Goal: Information Seeking & Learning: Learn about a topic

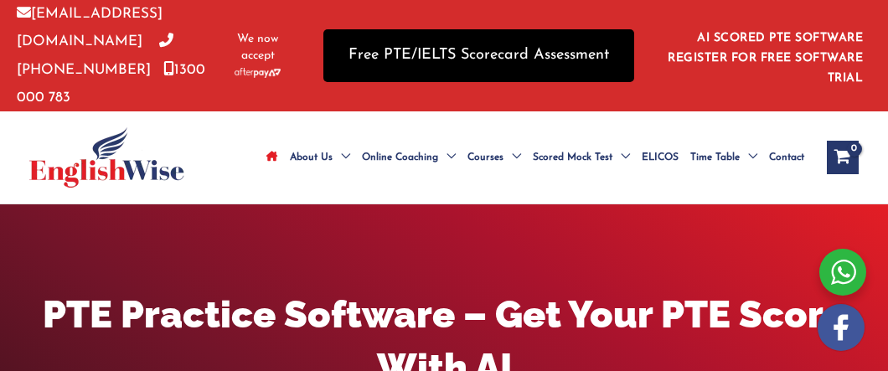
click at [457, 56] on link "Free PTE/IELTS Scorecard Assessment" at bounding box center [478, 55] width 311 height 53
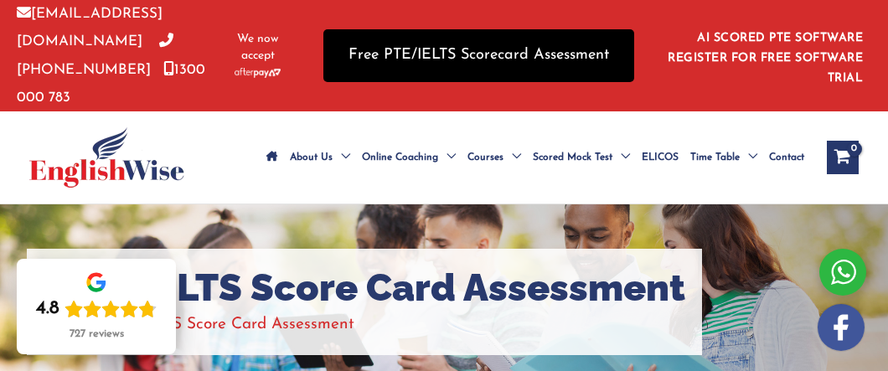
click at [387, 54] on link "Free PTE/IELTS Scorecard Assessment" at bounding box center [478, 55] width 311 height 53
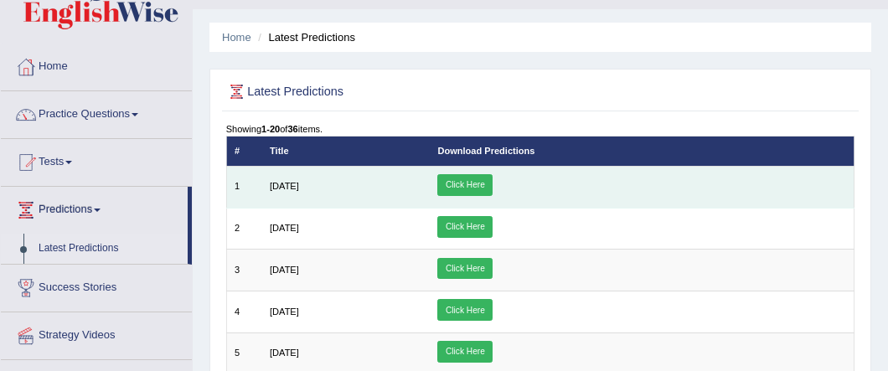
scroll to position [46, 0]
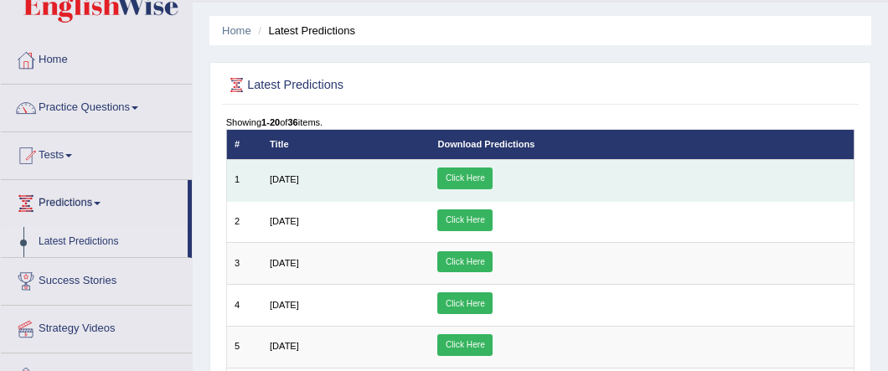
click at [493, 173] on link "Click Here" at bounding box center [464, 179] width 55 height 22
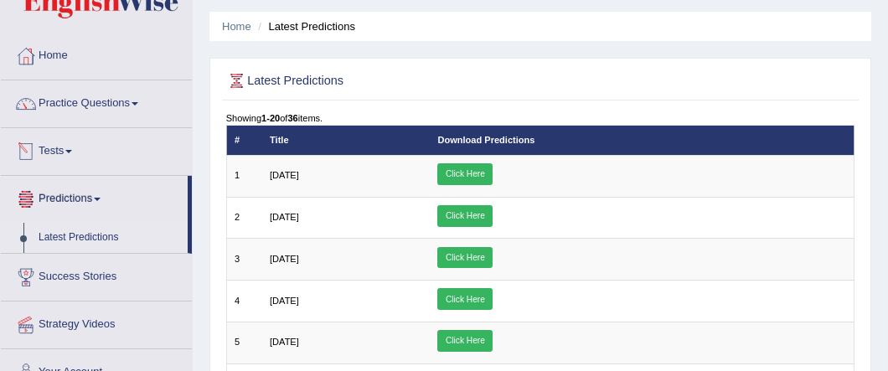
scroll to position [45, 0]
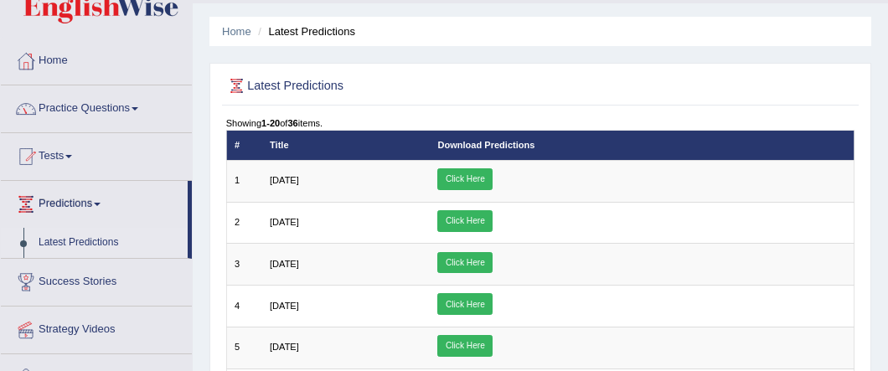
click at [66, 103] on link "Practice Questions" at bounding box center [96, 106] width 191 height 42
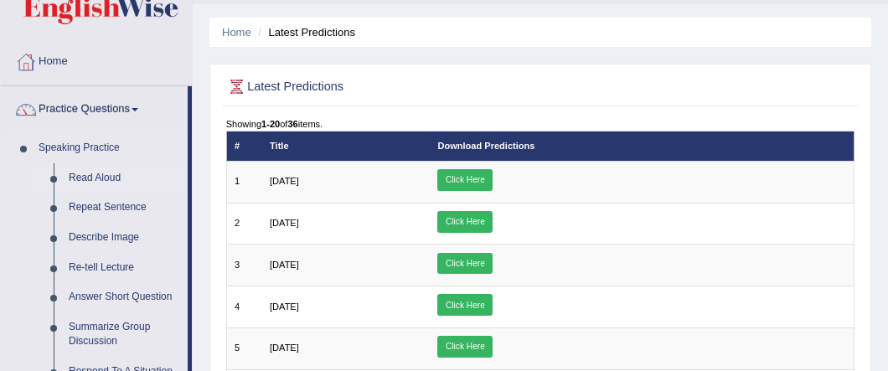
scroll to position [52, 0]
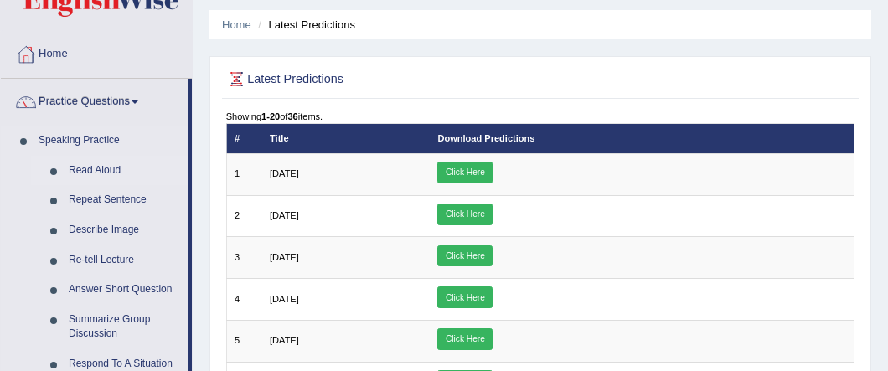
click at [87, 169] on link "Read Aloud" at bounding box center [124, 171] width 127 height 30
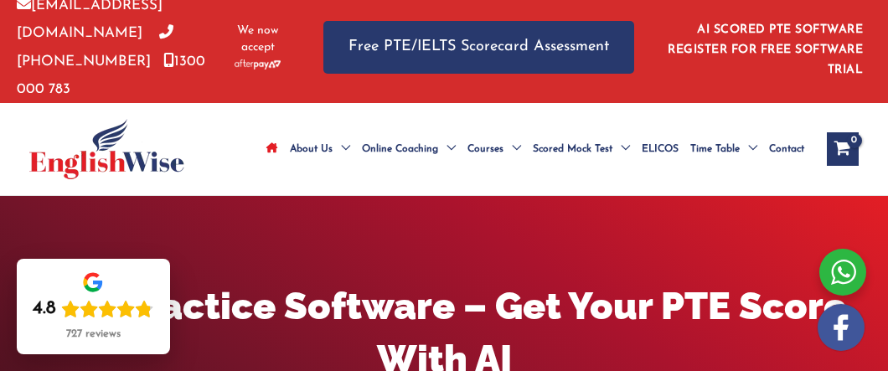
scroll to position [8, 0]
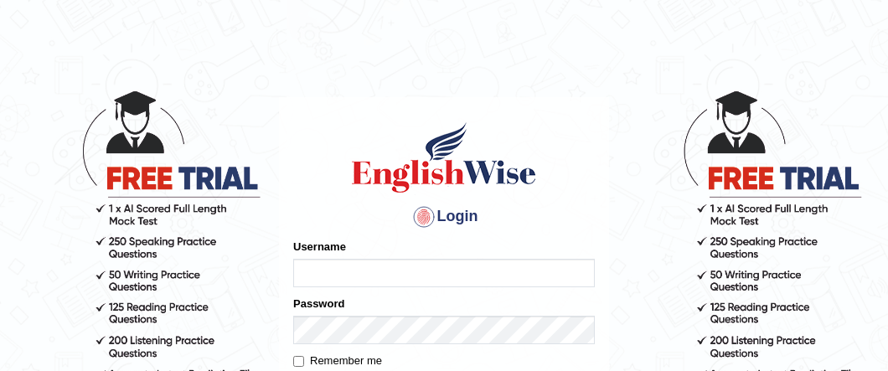
scroll to position [103, 0]
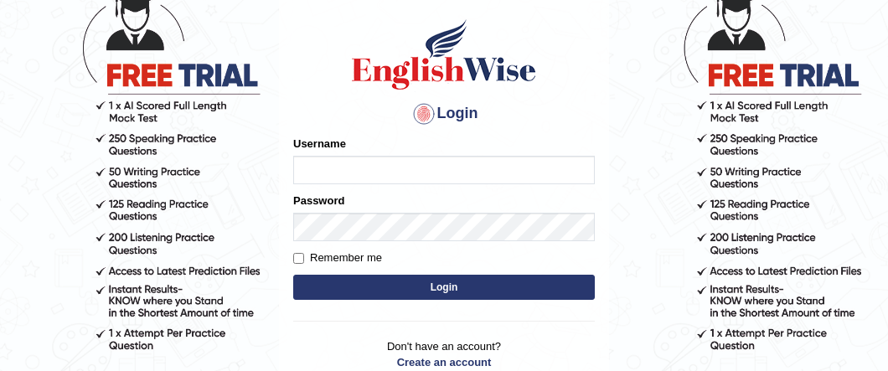
type input "[PERSON_NAME]"
click at [440, 287] on button "Login" at bounding box center [444, 287] width 302 height 25
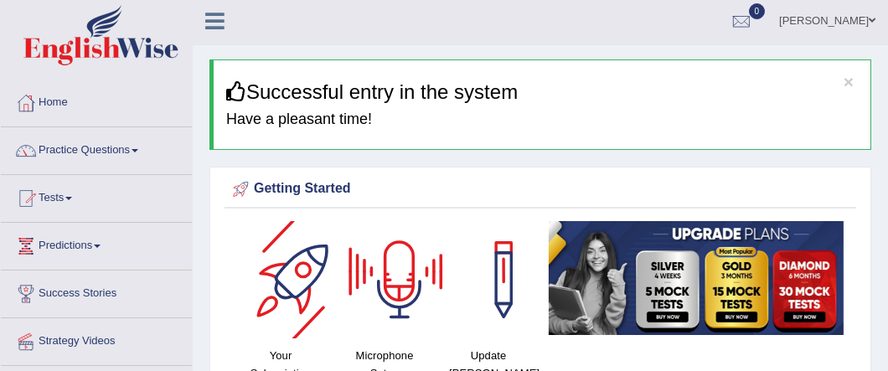
scroll to position [3, 0]
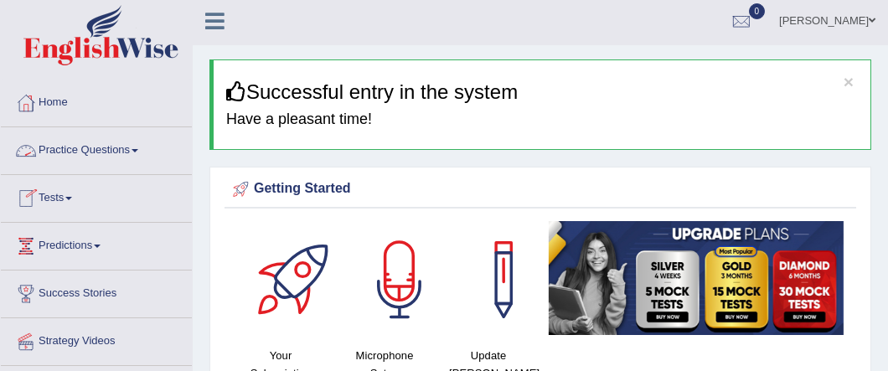
click at [130, 152] on link "Practice Questions" at bounding box center [96, 148] width 191 height 42
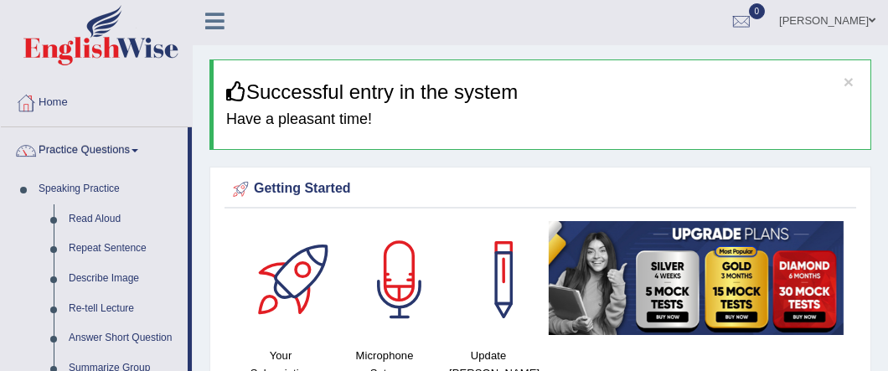
click at [395, 299] on div at bounding box center [399, 279] width 117 height 117
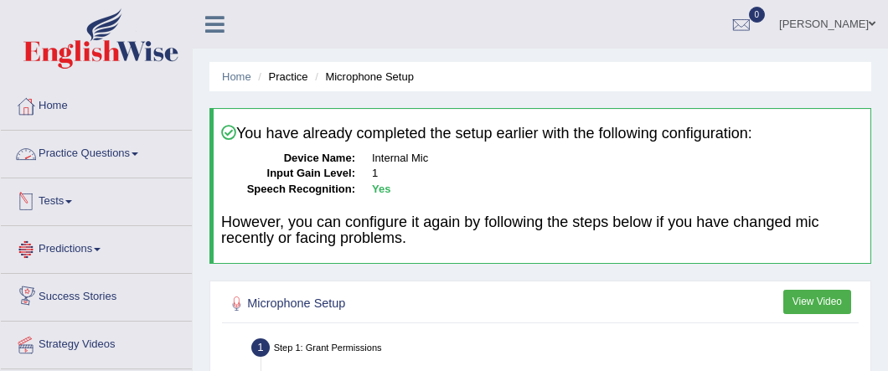
click at [65, 150] on link "Practice Questions" at bounding box center [96, 152] width 191 height 42
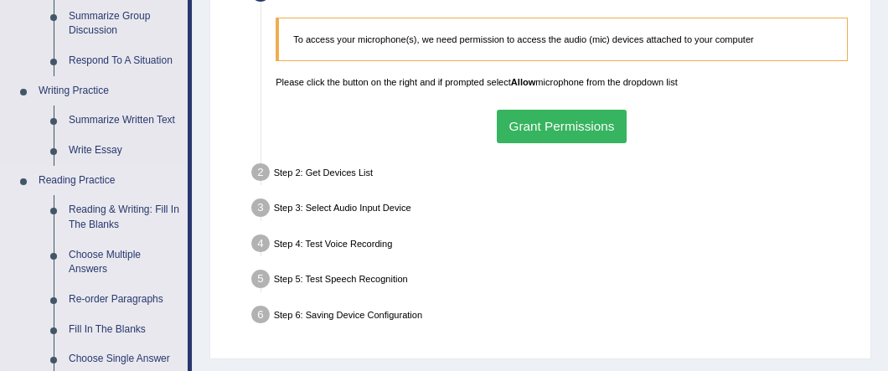
scroll to position [360, 0]
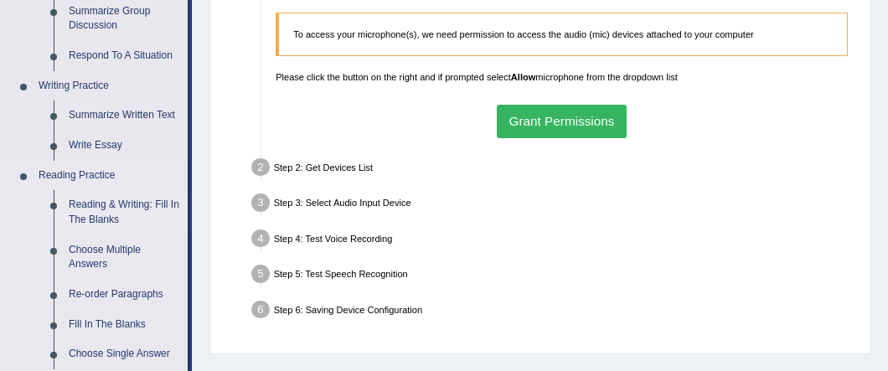
click at [104, 210] on link "Reading & Writing: Fill In The Blanks" at bounding box center [124, 212] width 127 height 44
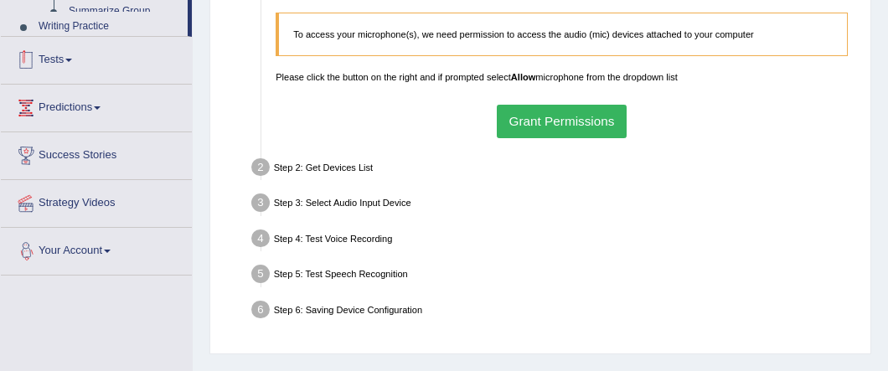
scroll to position [932, 0]
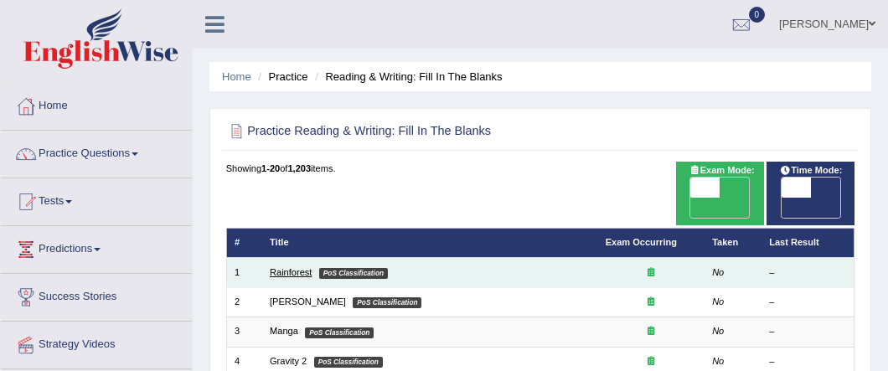
click at [302, 267] on link "Rainforest" at bounding box center [291, 272] width 42 height 10
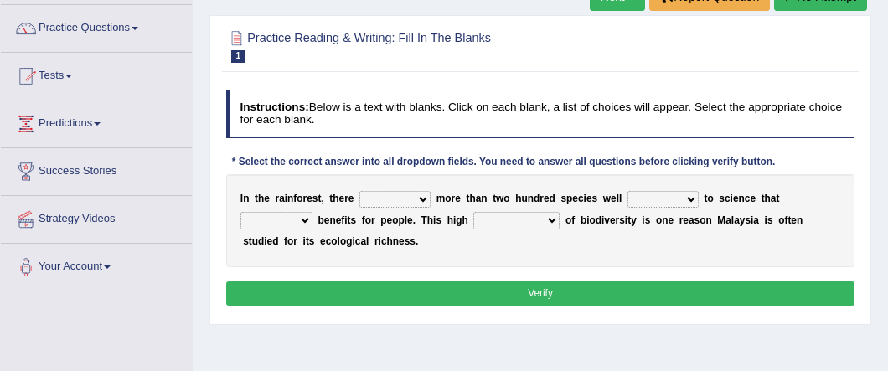
scroll to position [127, 0]
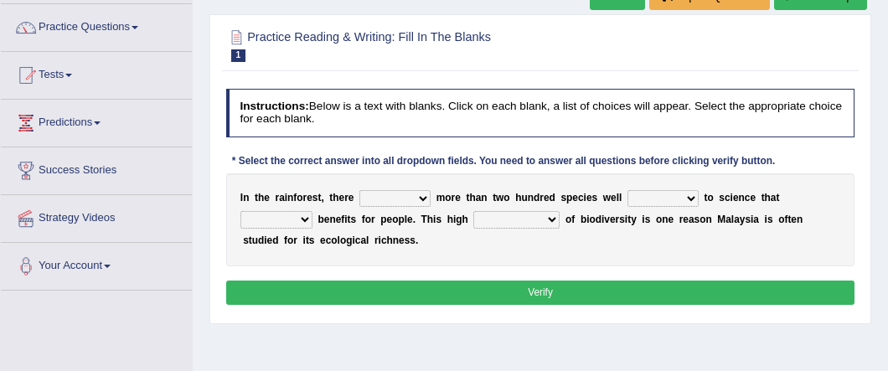
click at [417, 196] on select "have can be has is" at bounding box center [394, 198] width 71 height 17
click at [417, 195] on select "have can be has is" at bounding box center [394, 198] width 71 height 17
click at [420, 200] on select "have can be has is" at bounding box center [394, 198] width 71 height 17
select select "can be"
click at [359, 190] on select "have can be has is" at bounding box center [394, 198] width 71 height 17
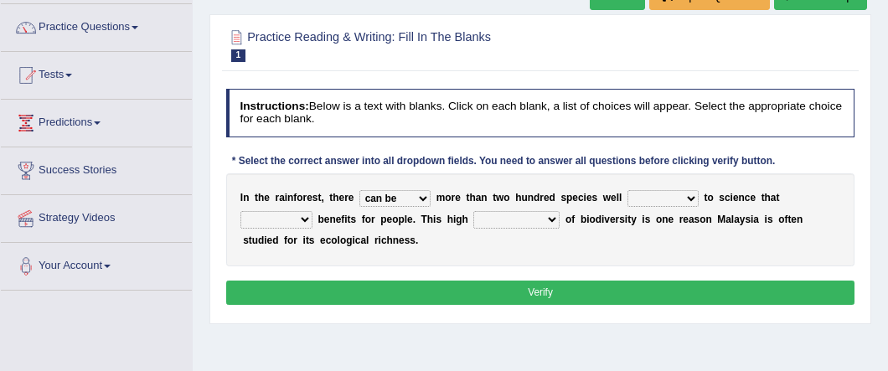
click at [671, 200] on select "knowing known knew know" at bounding box center [663, 198] width 71 height 17
select select "known"
click at [628, 190] on select "knowing known knew know" at bounding box center [663, 198] width 71 height 17
click at [313, 211] on select "contain contained containing contains" at bounding box center [276, 219] width 72 height 17
select select "contained"
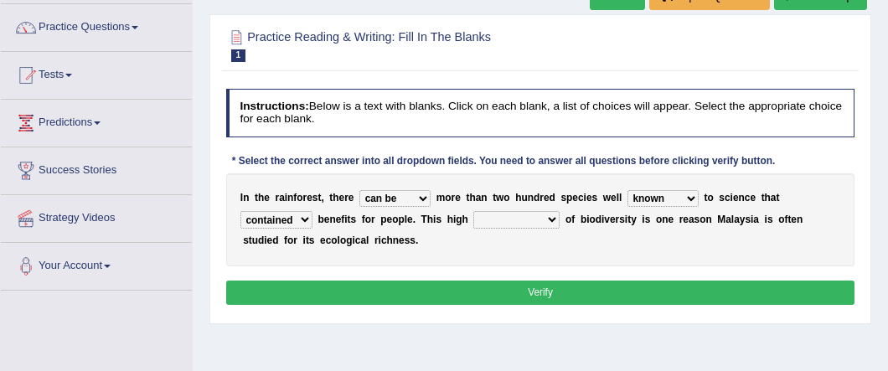
click at [313, 211] on select "contain contained containing contains" at bounding box center [276, 219] width 72 height 17
click at [473, 220] on select "condensation conjunction continuity complexity" at bounding box center [516, 219] width 86 height 17
select select "complexity"
click at [473, 212] on select "condensation conjunction continuity complexity" at bounding box center [516, 219] width 86 height 17
click at [443, 287] on button "Verify" at bounding box center [540, 293] width 629 height 24
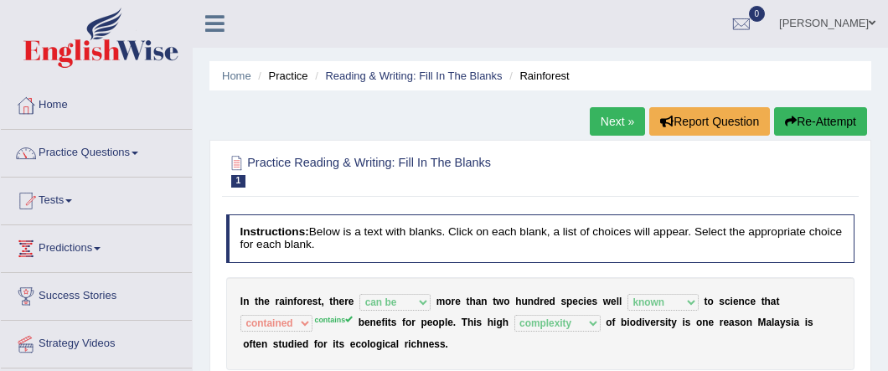
scroll to position [0, 0]
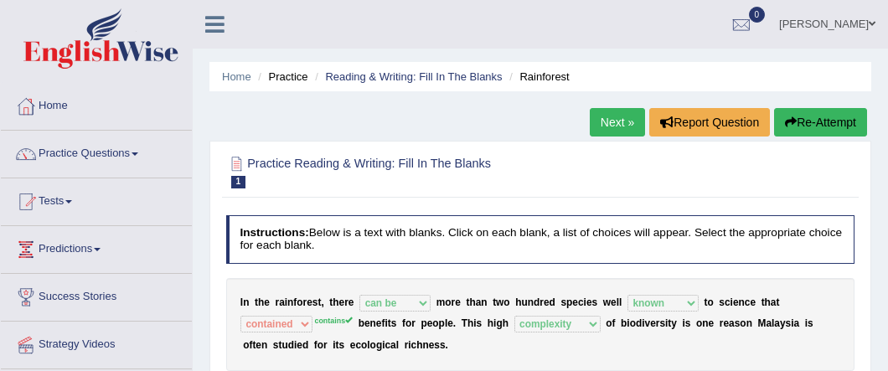
click at [617, 121] on link "Next »" at bounding box center [617, 122] width 55 height 28
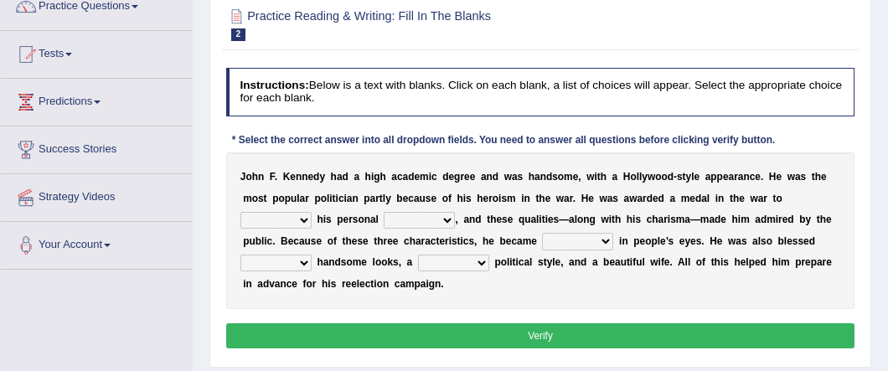
scroll to position [147, 0]
click at [312, 212] on select "prove show evidence upthrow" at bounding box center [275, 220] width 71 height 17
select select "prove"
click at [312, 212] on select "prove show evidence upthrow" at bounding box center [275, 220] width 71 height 17
click at [384, 220] on select "passion courage charm liking" at bounding box center [419, 220] width 71 height 17
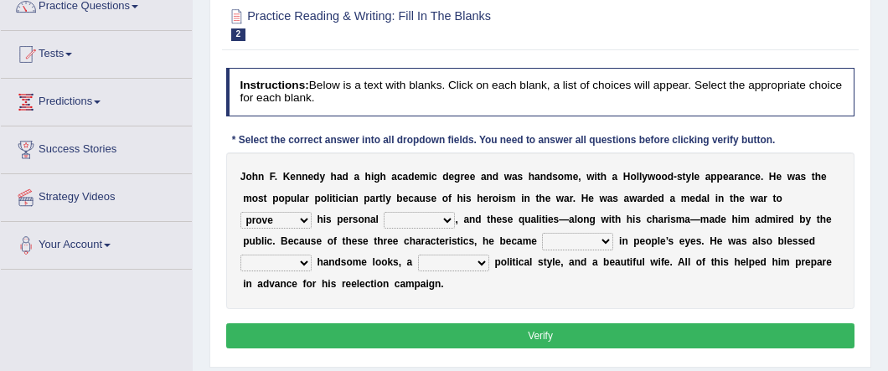
select select "courage"
click at [384, 212] on select "passion courage charm liking" at bounding box center [419, 220] width 71 height 17
click at [384, 219] on select "passion courage charm liking" at bounding box center [419, 220] width 71 height 17
click at [542, 240] on select "iconic ironic identical impotent" at bounding box center [577, 241] width 71 height 17
select select "iconic"
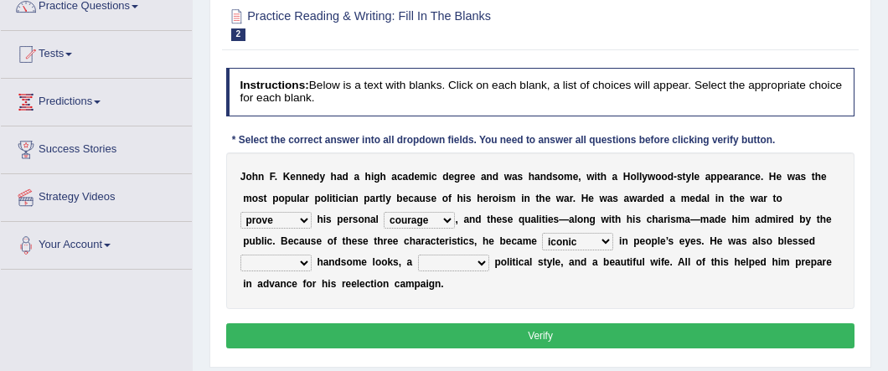
click at [542, 233] on select "iconic ironic identical impotent" at bounding box center [577, 241] width 71 height 17
click at [312, 255] on select "with in upon to" at bounding box center [275, 263] width 71 height 17
select select "with"
click at [312, 255] on select "with in upon to" at bounding box center [275, 263] width 71 height 17
click at [418, 261] on select "mending mends mended mend" at bounding box center [453, 263] width 71 height 17
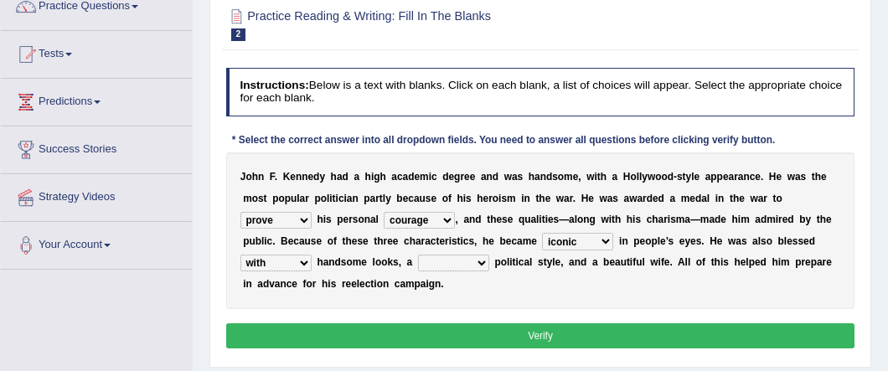
select select "mended"
click at [418, 255] on select "mending mends mended mend" at bounding box center [453, 263] width 71 height 17
click at [459, 323] on button "Verify" at bounding box center [540, 335] width 629 height 24
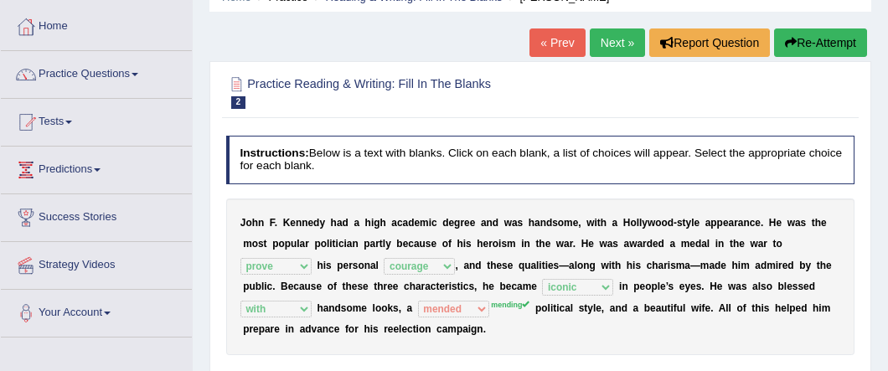
scroll to position [101, 0]
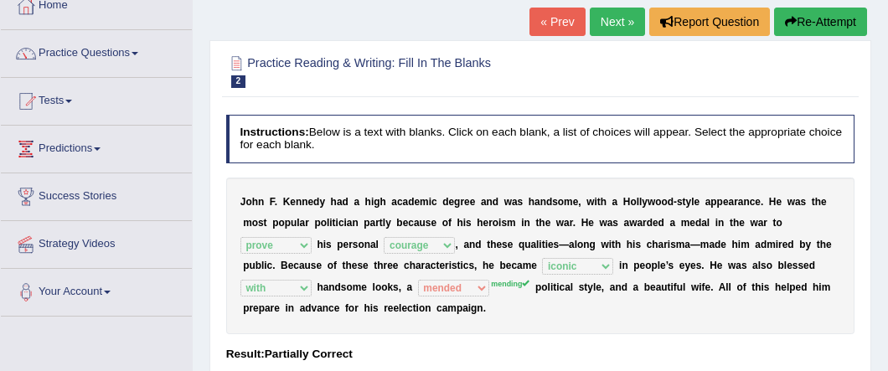
click at [602, 27] on link "Next »" at bounding box center [617, 22] width 55 height 28
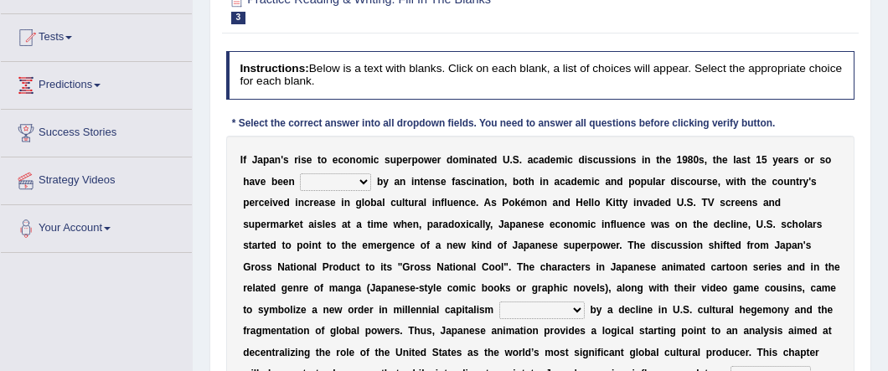
scroll to position [167, 0]
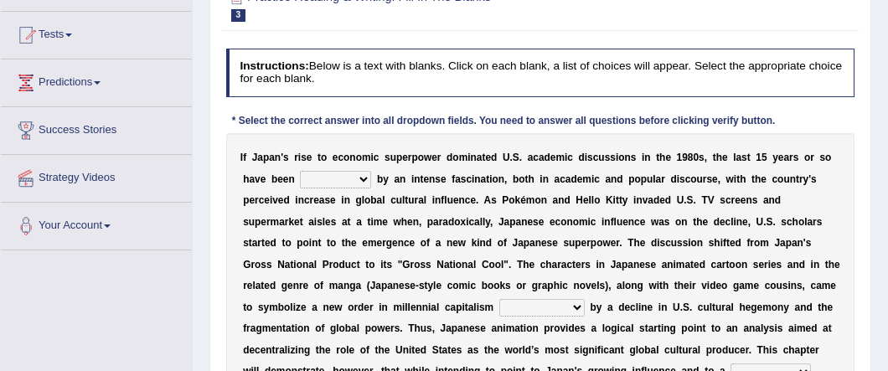
click at [337, 177] on select "marked dedicated made inspired" at bounding box center [335, 179] width 71 height 17
select select "made"
click at [300, 172] on select "marked dedicated made inspired" at bounding box center [335, 179] width 71 height 17
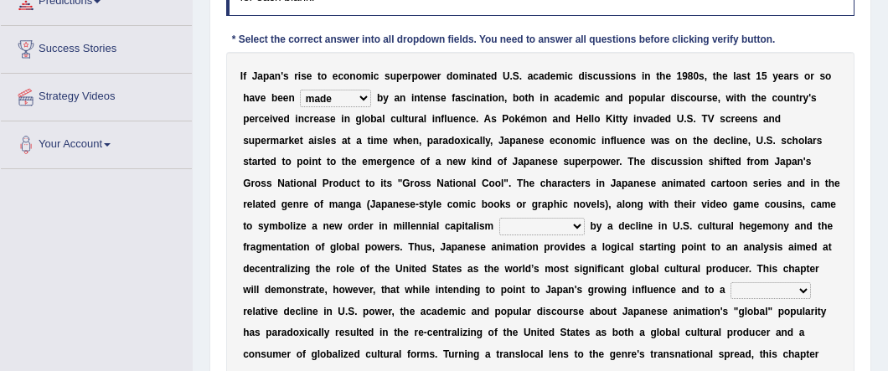
scroll to position [256, 0]
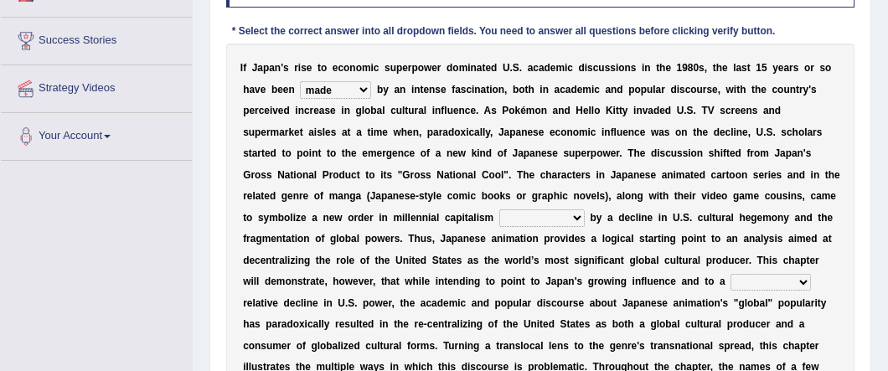
click at [499, 219] on select "pocessed characterized opposed tangled" at bounding box center [541, 217] width 85 height 17
click at [88, 86] on link "Strategy Videos" at bounding box center [96, 86] width 191 height 42
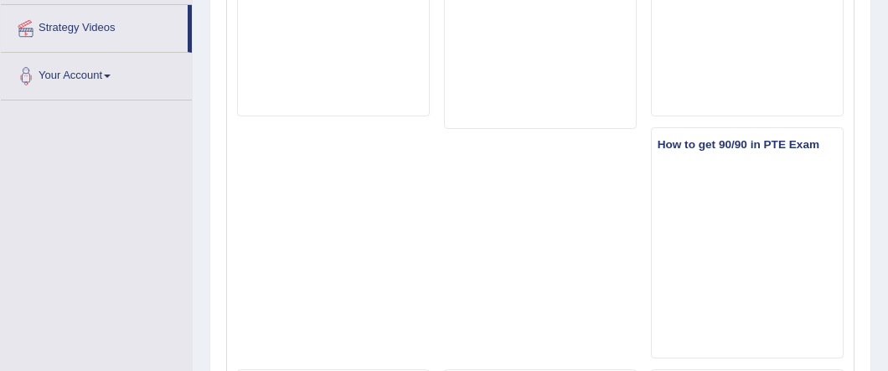
scroll to position [375, 0]
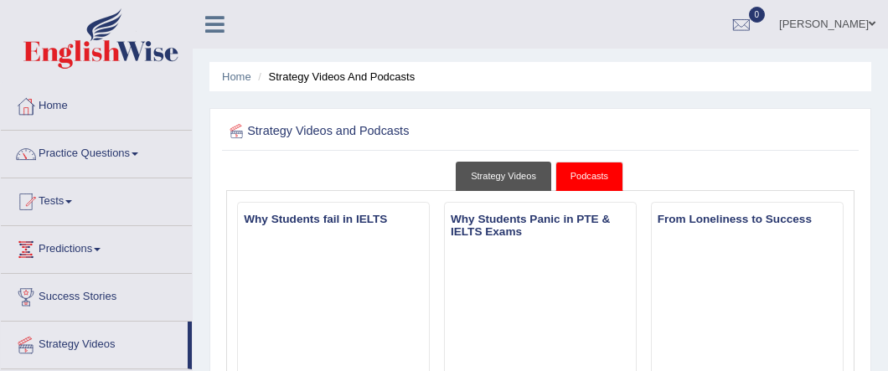
click at [500, 173] on link "Strategy Videos" at bounding box center [504, 176] width 96 height 29
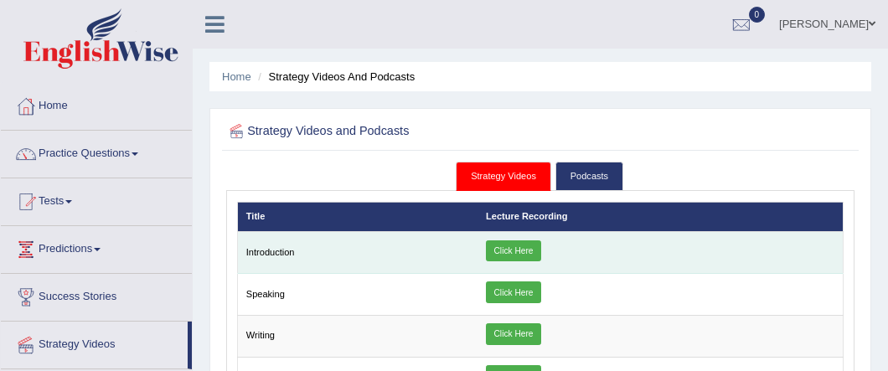
click at [514, 252] on link "Click Here" at bounding box center [513, 251] width 55 height 22
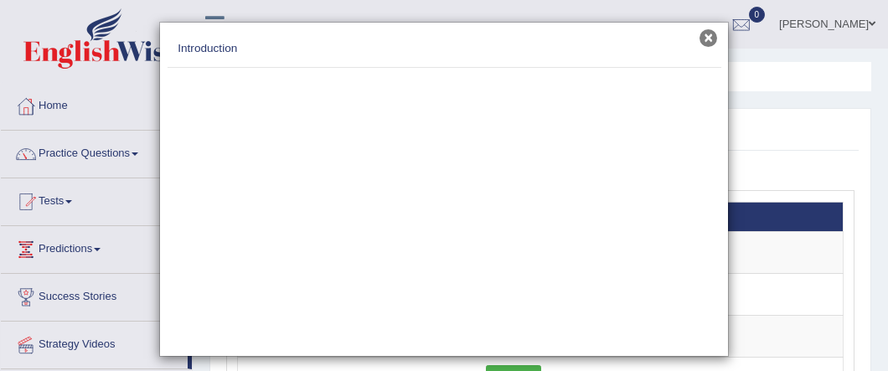
click at [707, 44] on button "×" at bounding box center [709, 38] width 18 height 18
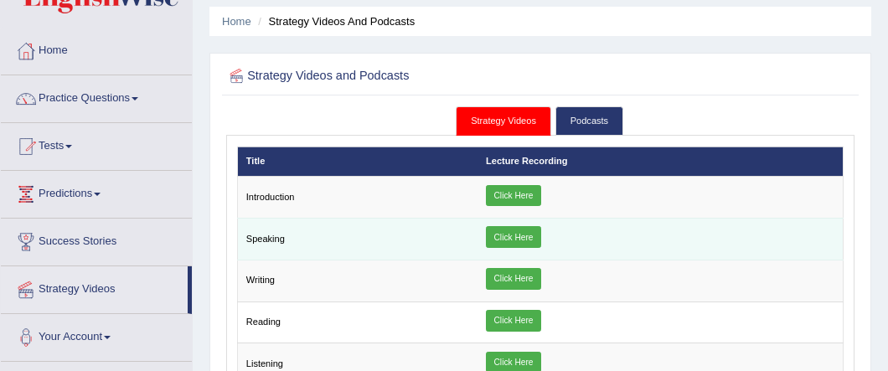
scroll to position [101, 0]
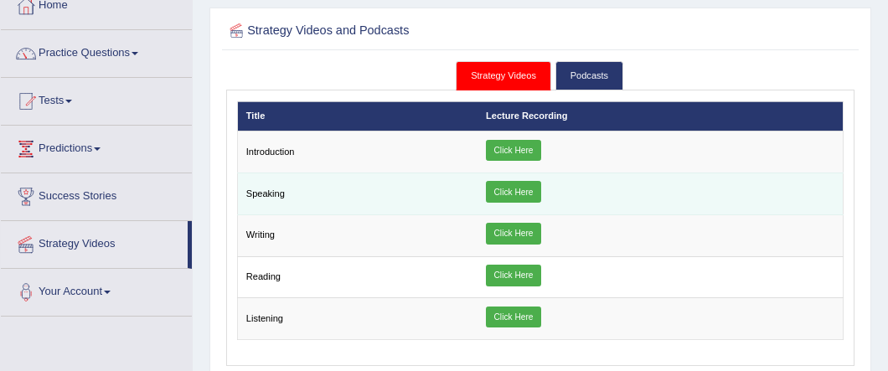
click at [524, 188] on link "Click Here" at bounding box center [513, 192] width 55 height 22
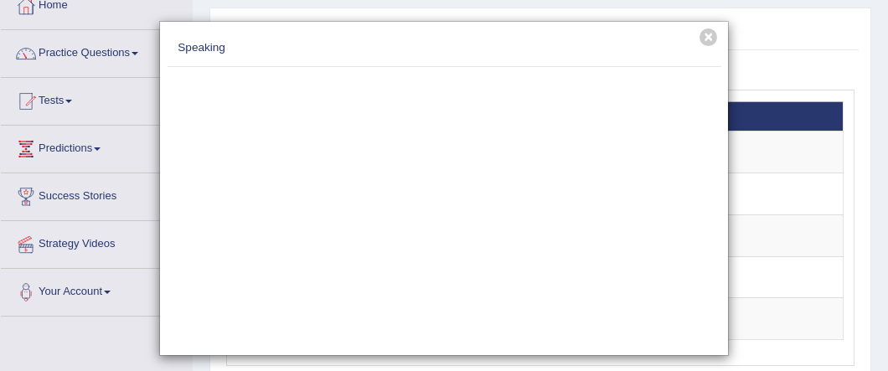
scroll to position [0, 0]
